Goal: Task Accomplishment & Management: Manage account settings

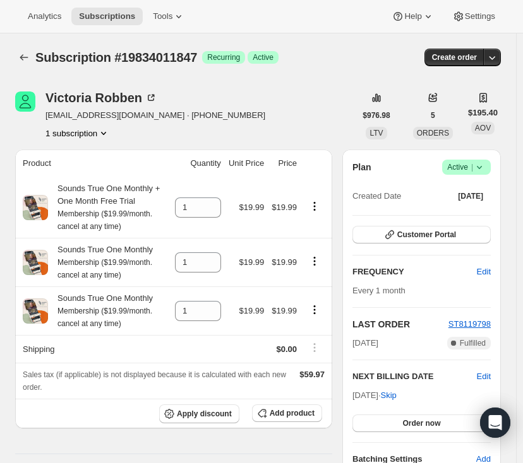
click at [480, 158] on div "Plan Success Active | Created Date [DATE] Customer Portal FREQUENCY Edit Every …" at bounding box center [421, 313] width 158 height 326
click at [479, 165] on icon at bounding box center [479, 167] width 13 height 13
click at [321, 261] on icon "Product actions" at bounding box center [314, 261] width 13 height 13
click at [317, 260] on icon "Product actions" at bounding box center [314, 261] width 13 height 13
click at [316, 259] on icon "Product actions" at bounding box center [314, 261] width 13 height 13
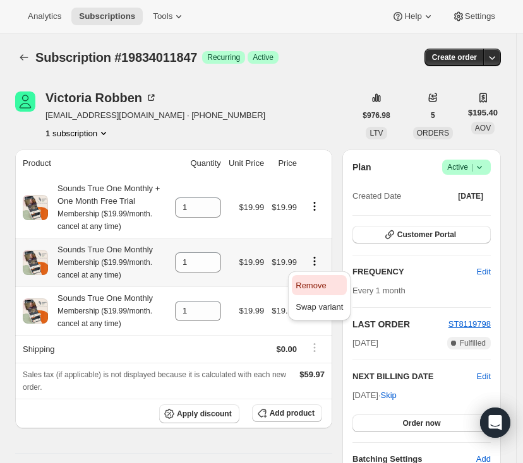
click at [302, 281] on span "Remove" at bounding box center [310, 285] width 30 height 9
type input "0"
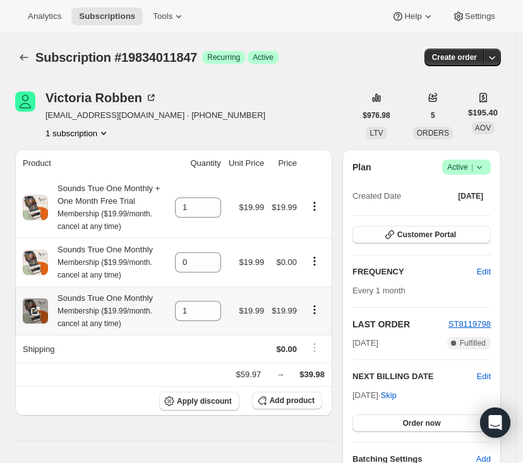
click at [319, 317] on div at bounding box center [314, 311] width 20 height 17
click at [314, 311] on icon "Product actions" at bounding box center [314, 310] width 13 height 13
click at [316, 310] on icon "Product actions" at bounding box center [314, 310] width 13 height 13
click at [297, 334] on span "Remove" at bounding box center [310, 333] width 30 height 9
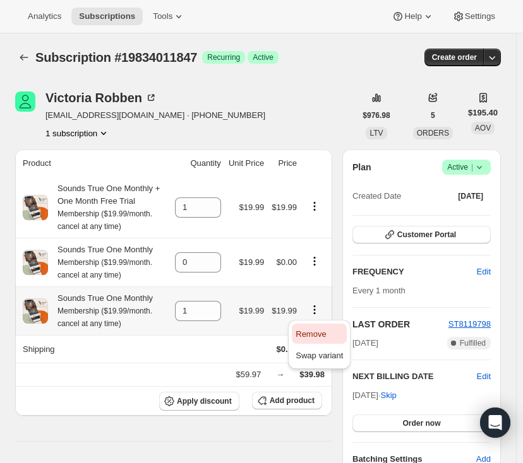
type input "0"
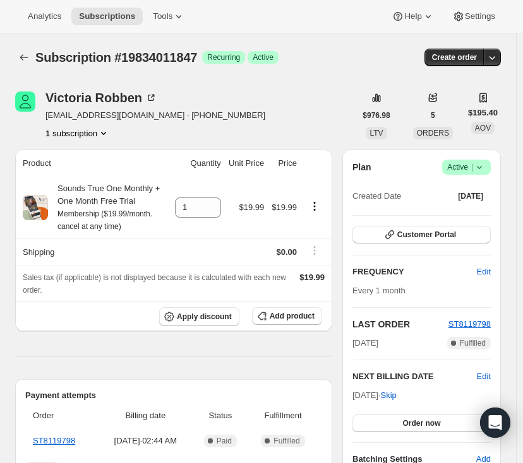
click at [477, 165] on span "Active |" at bounding box center [466, 167] width 38 height 13
click at [456, 187] on span "Pause subscription" at bounding box center [471, 191] width 69 height 9
